Goal: Information Seeking & Learning: Learn about a topic

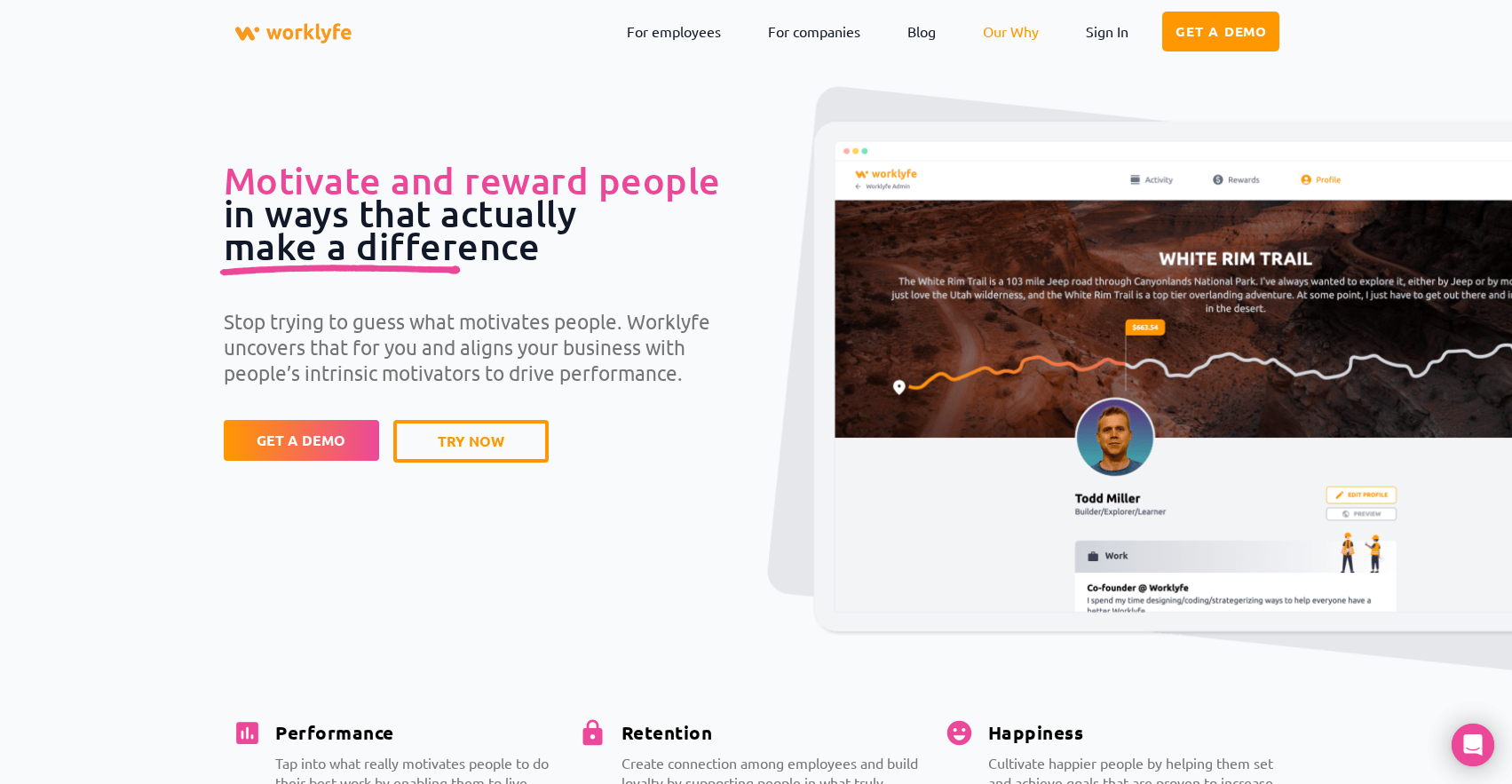
click at [1001, 35] on link "Our Why" at bounding box center [1011, 31] width 83 height 41
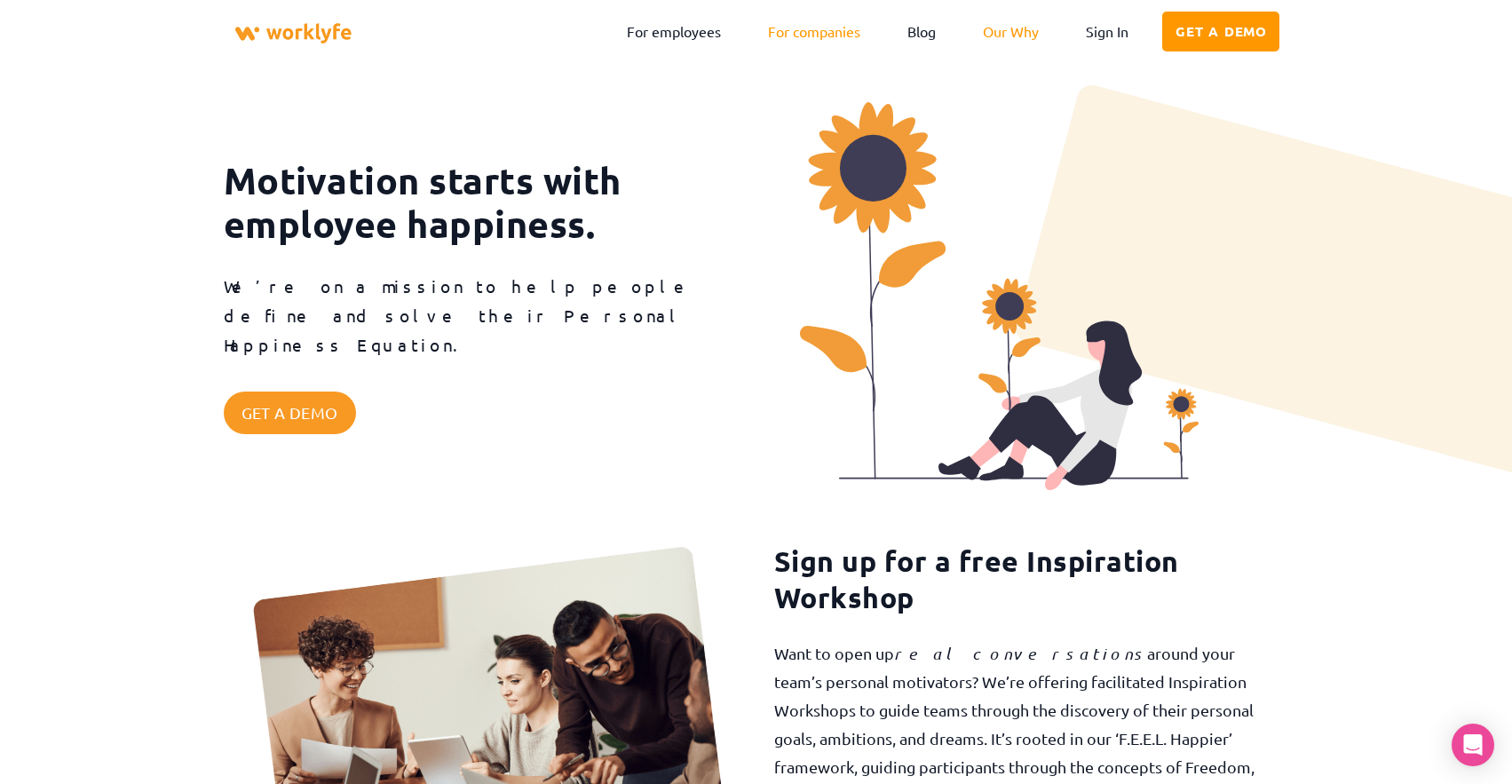
click at [827, 38] on link "For companies" at bounding box center [814, 31] width 119 height 41
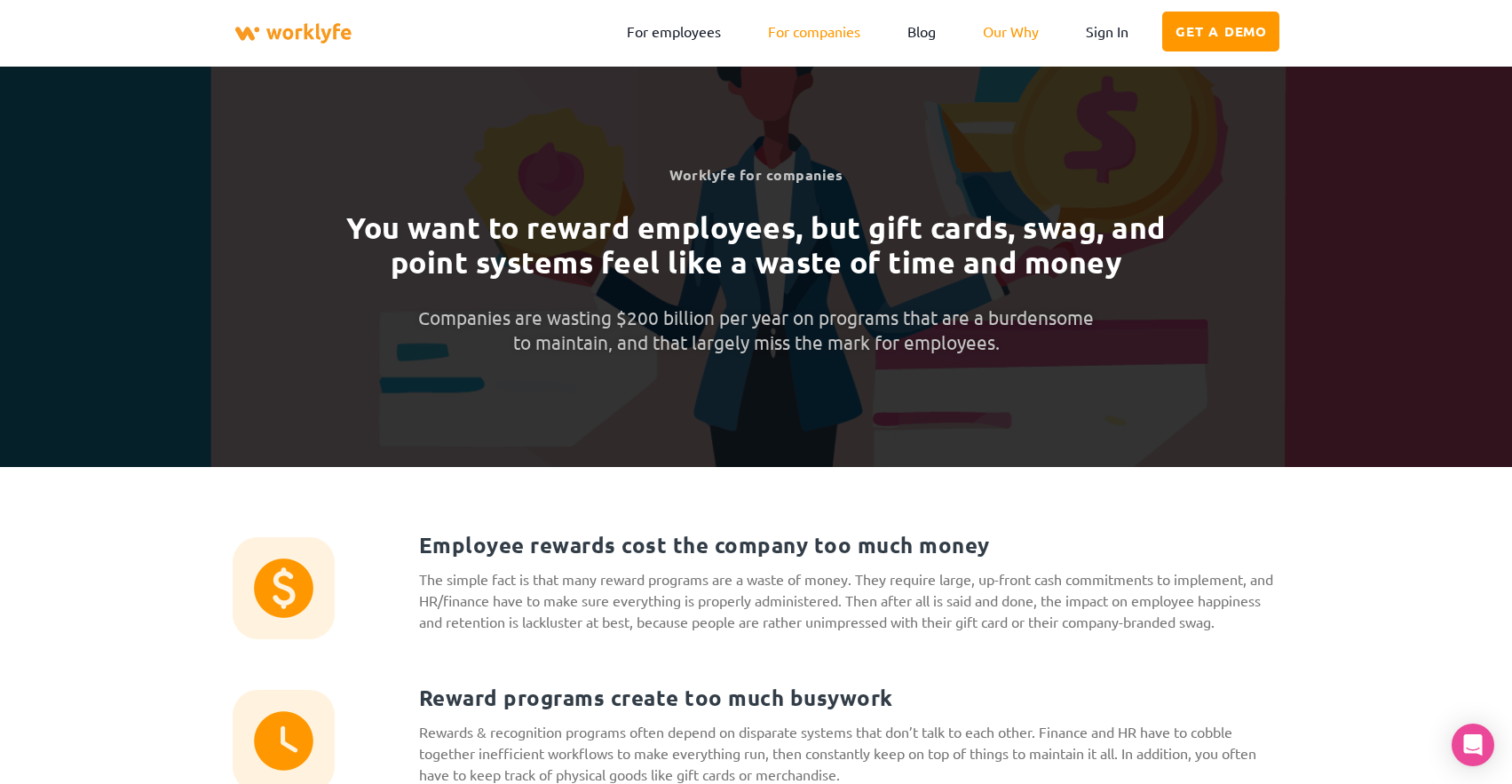
click at [1010, 36] on link "Our Why" at bounding box center [1011, 31] width 83 height 41
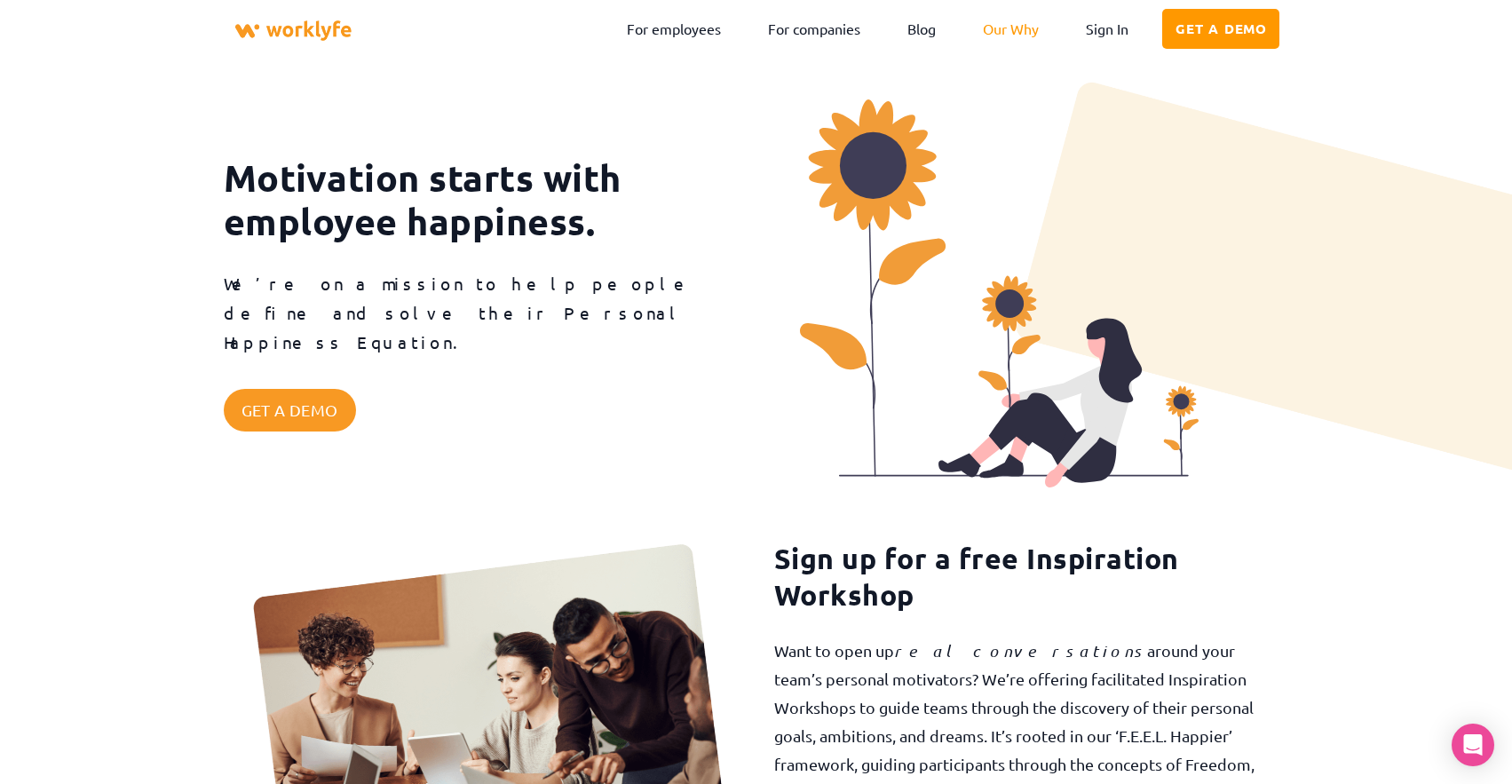
scroll to position [4, 0]
